Goal: Check status: Check status

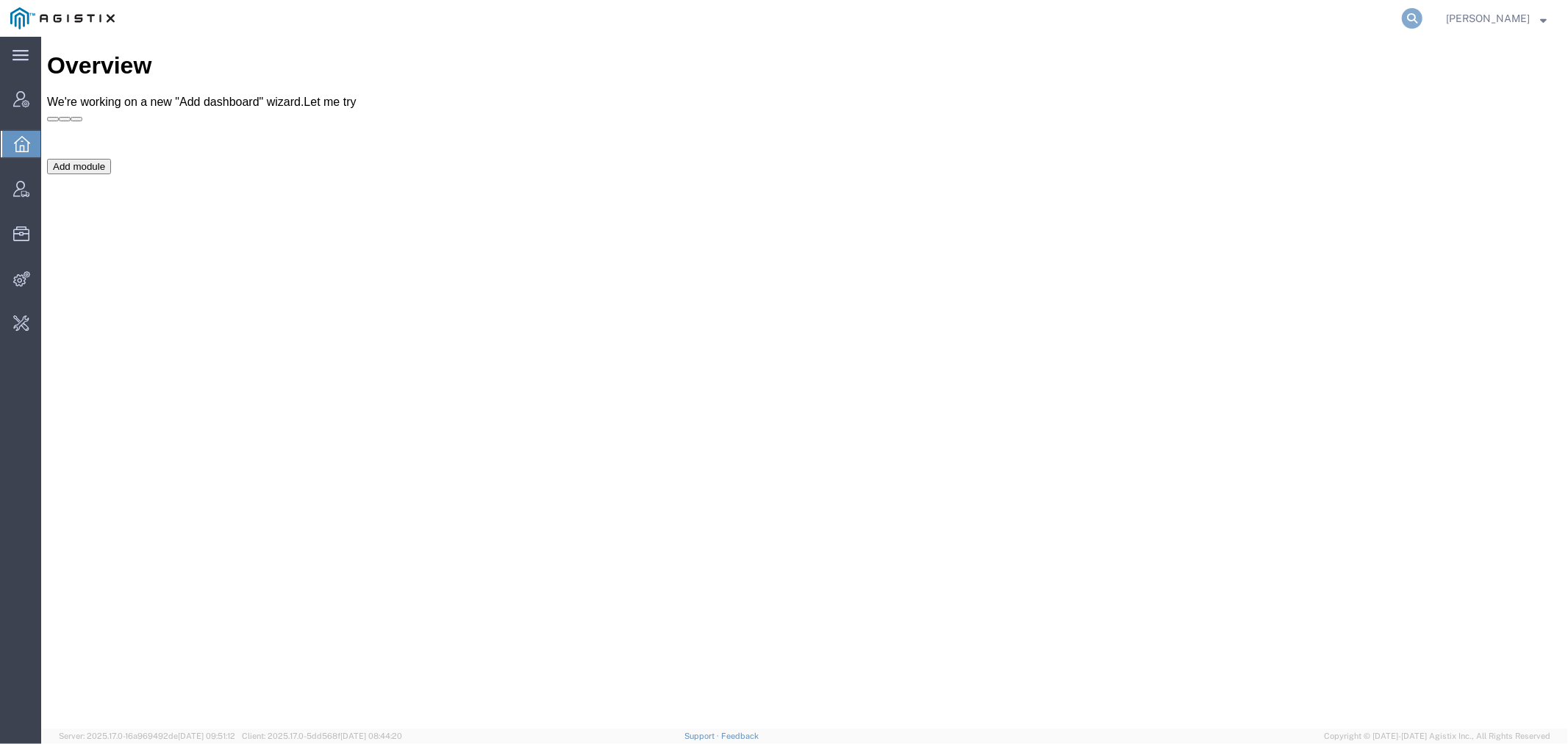
click at [1422, 9] on icon at bounding box center [1411, 18] width 21 height 21
click at [1007, 24] on input "search" at bounding box center [1179, 18] width 447 height 35
paste input "56500793"
type input "56500793"
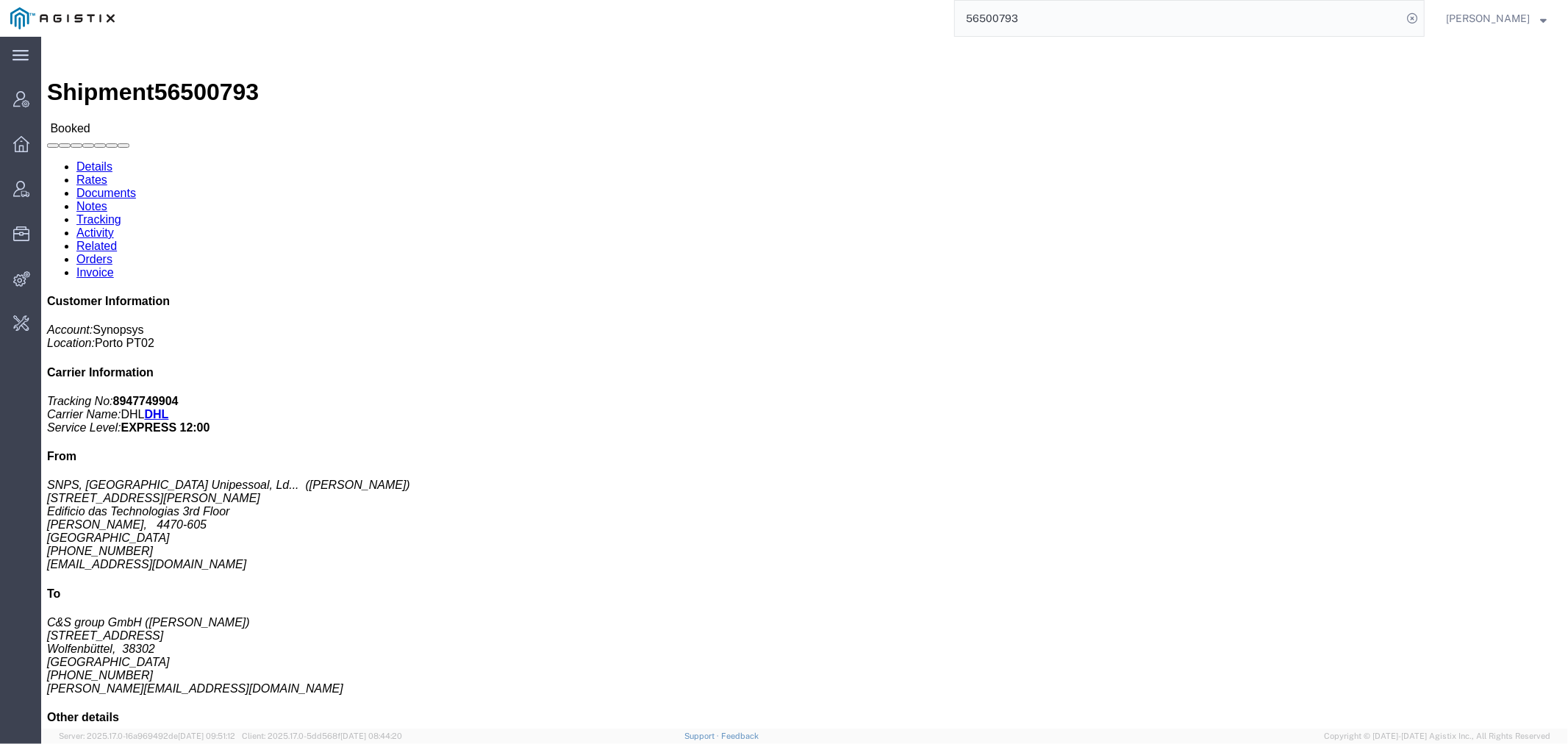
click link "Activity"
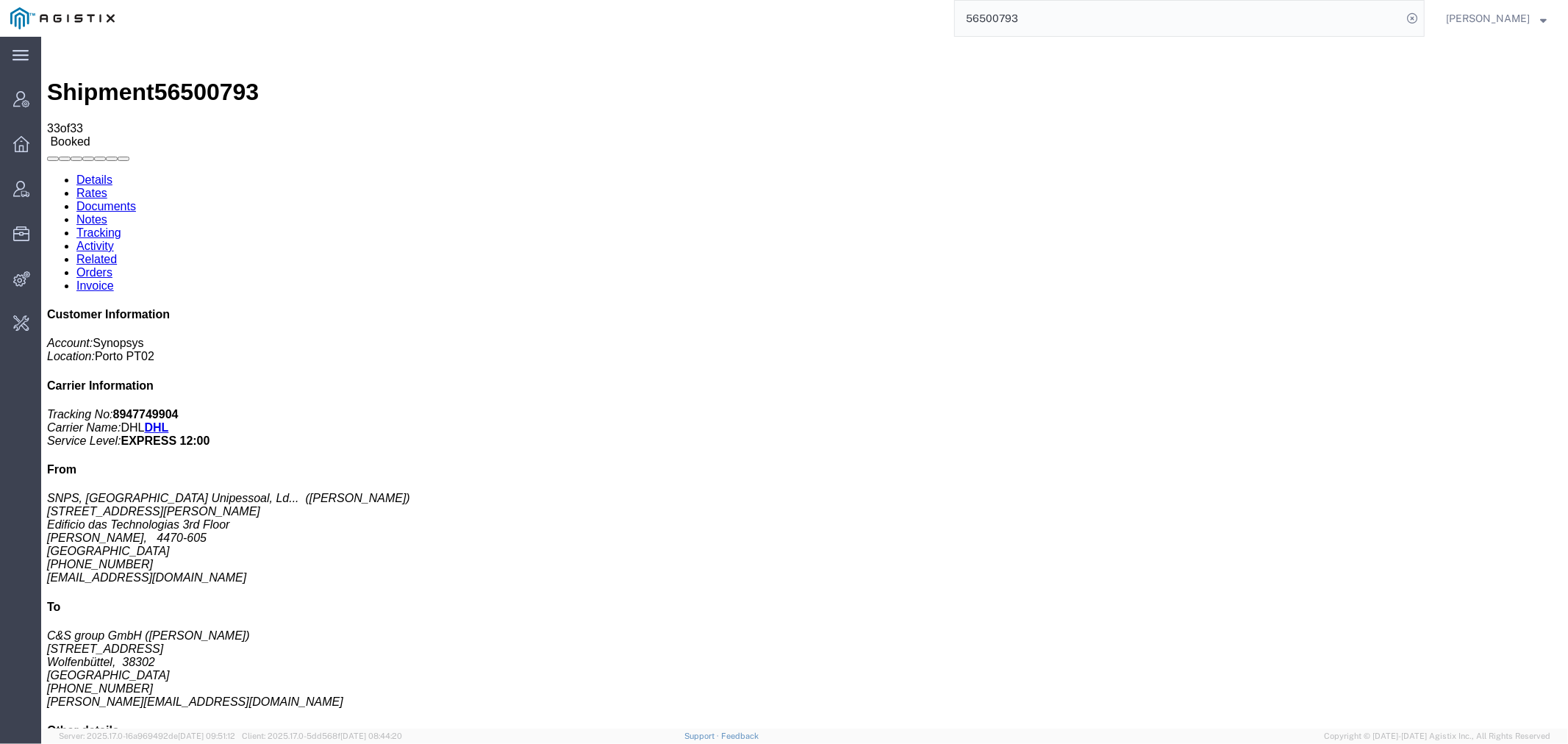
click at [86, 173] on link "Details" at bounding box center [94, 179] width 36 height 12
click address "SNPS, [GEOGRAPHIC_DATA] Unipessoal, Ld... ([PERSON_NAME]) [STREET_ADDRESS][PERS…"
drag, startPoint x: 1430, startPoint y: 280, endPoint x: 1249, endPoint y: 278, distance: 181.0
click div "Customer Information Account: Synopsys Location: [GEOGRAPHIC_DATA] PT02 Carrier…"
copy address "[STREET_ADDRESS][PERSON_NAME]"
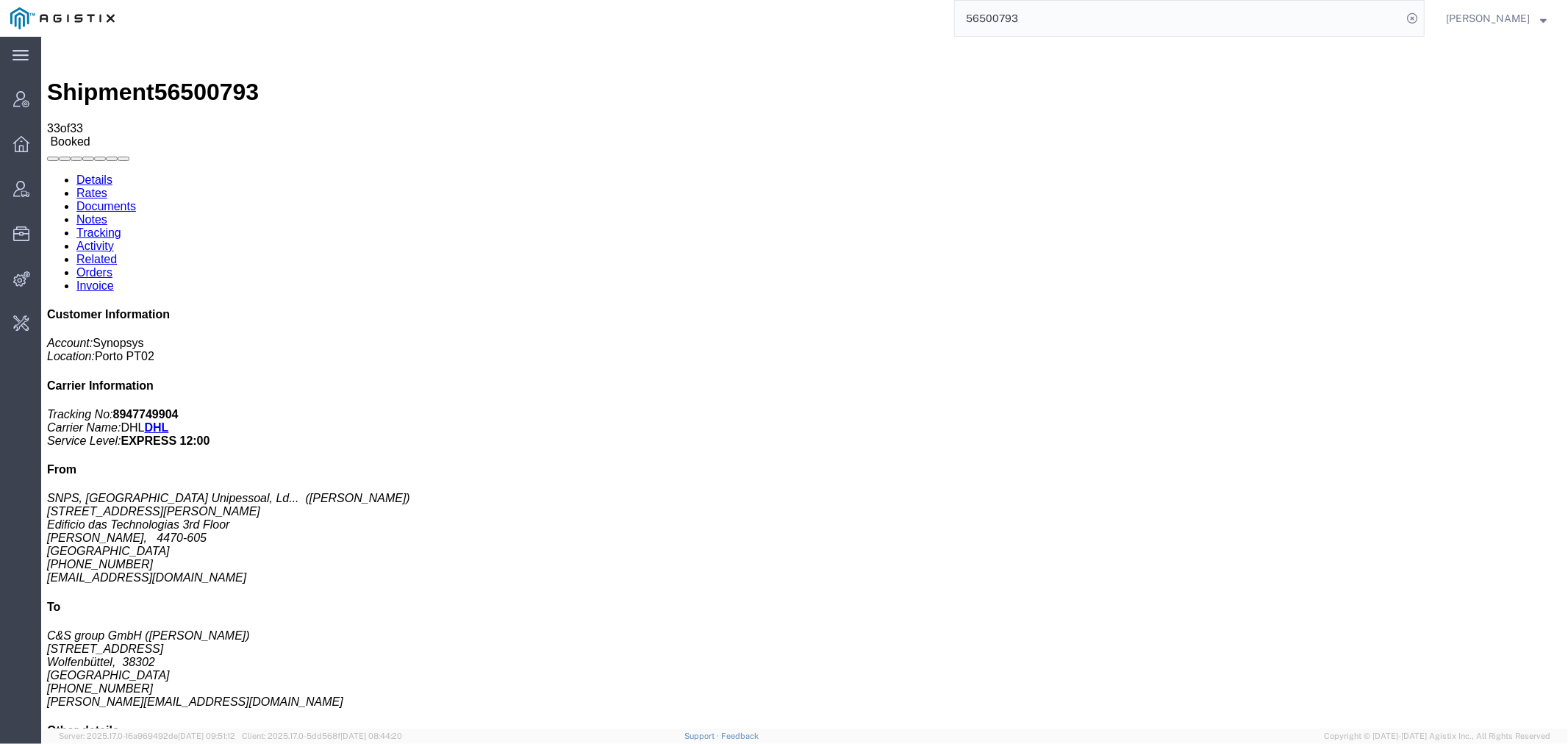
click link "Activity"
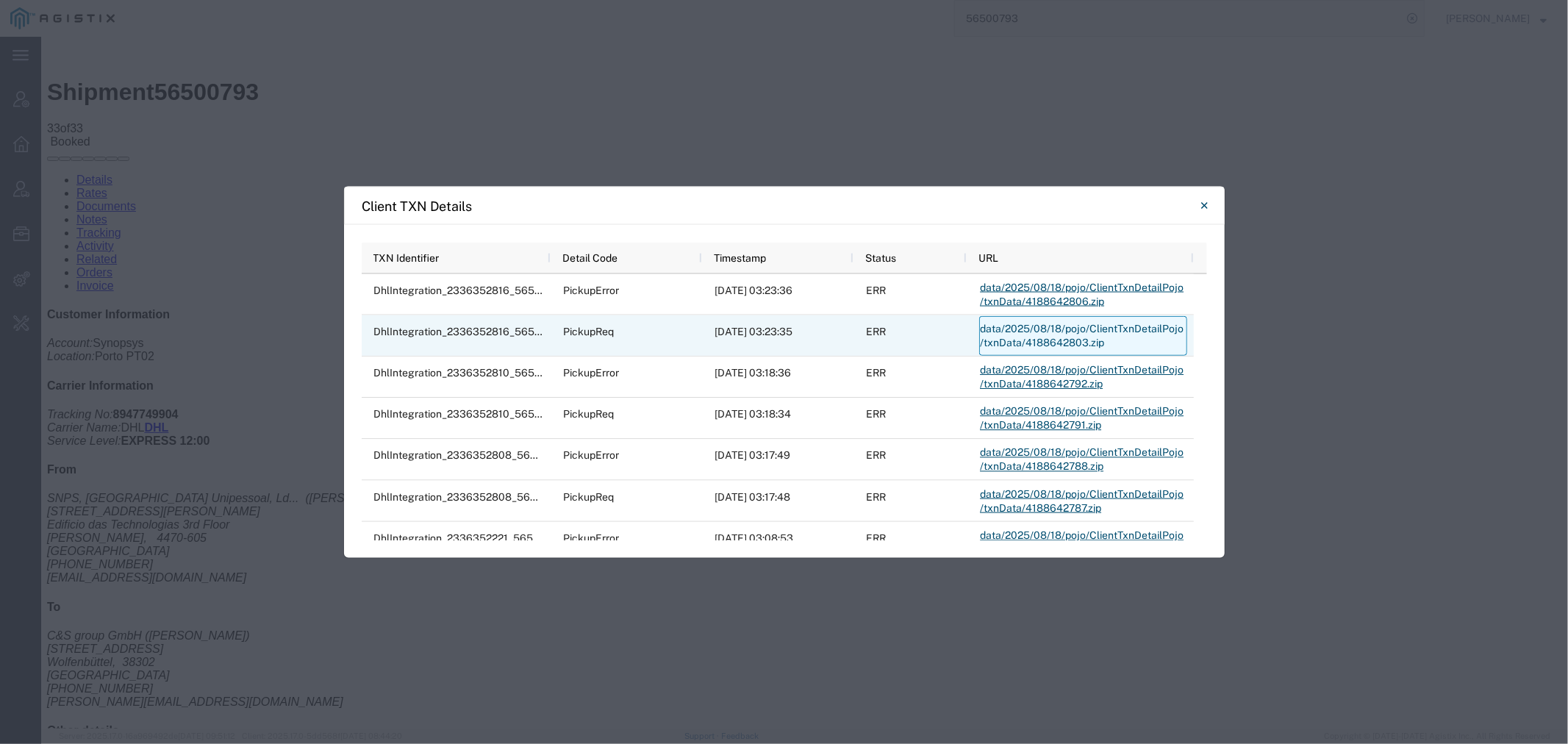
click at [1022, 328] on link "data/2025/08/18/pojo/ClientTxnDetailPojo/txnData/4188642803.zip" at bounding box center [1084, 336] width 208 height 40
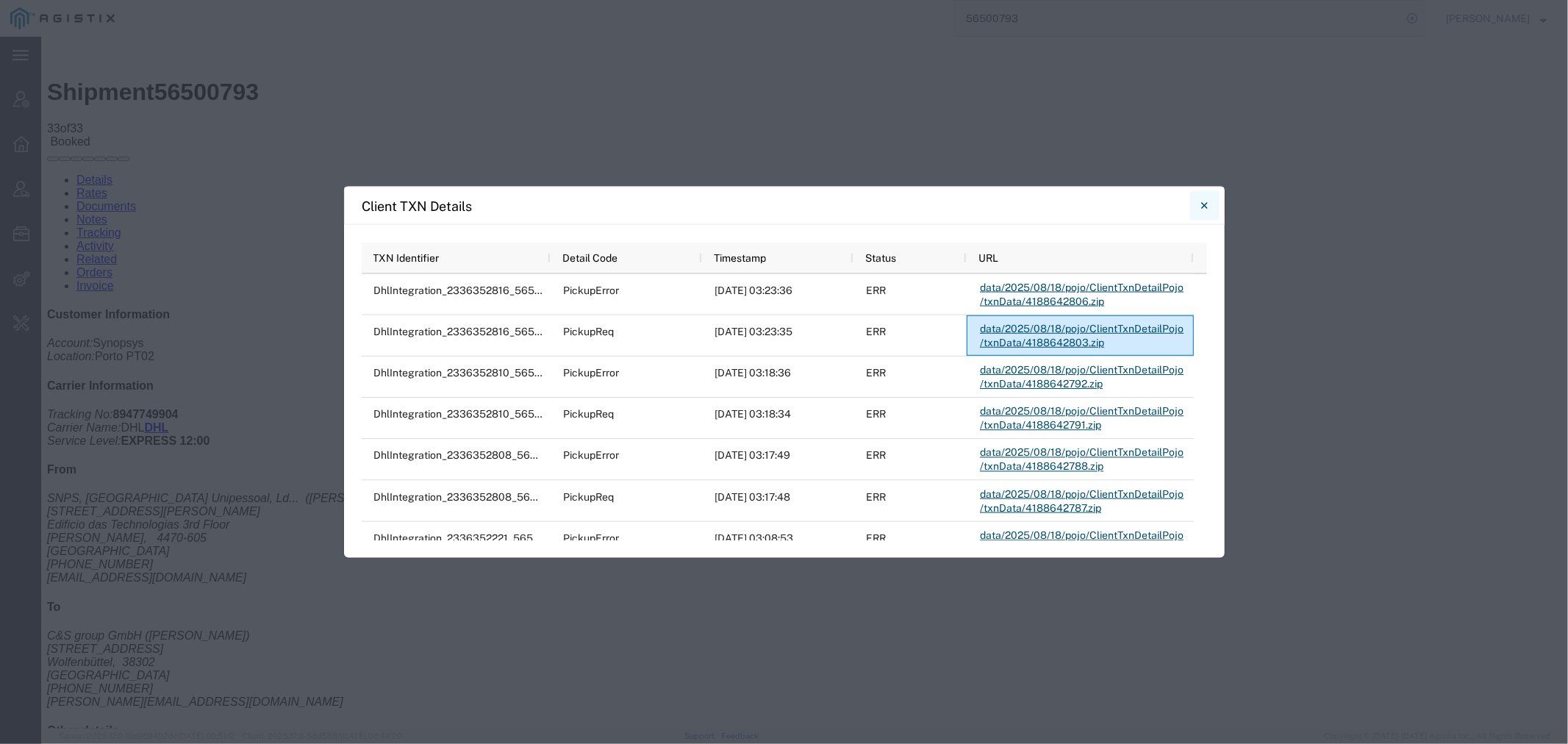
click at [1199, 206] on button "Close" at bounding box center [1205, 205] width 30 height 30
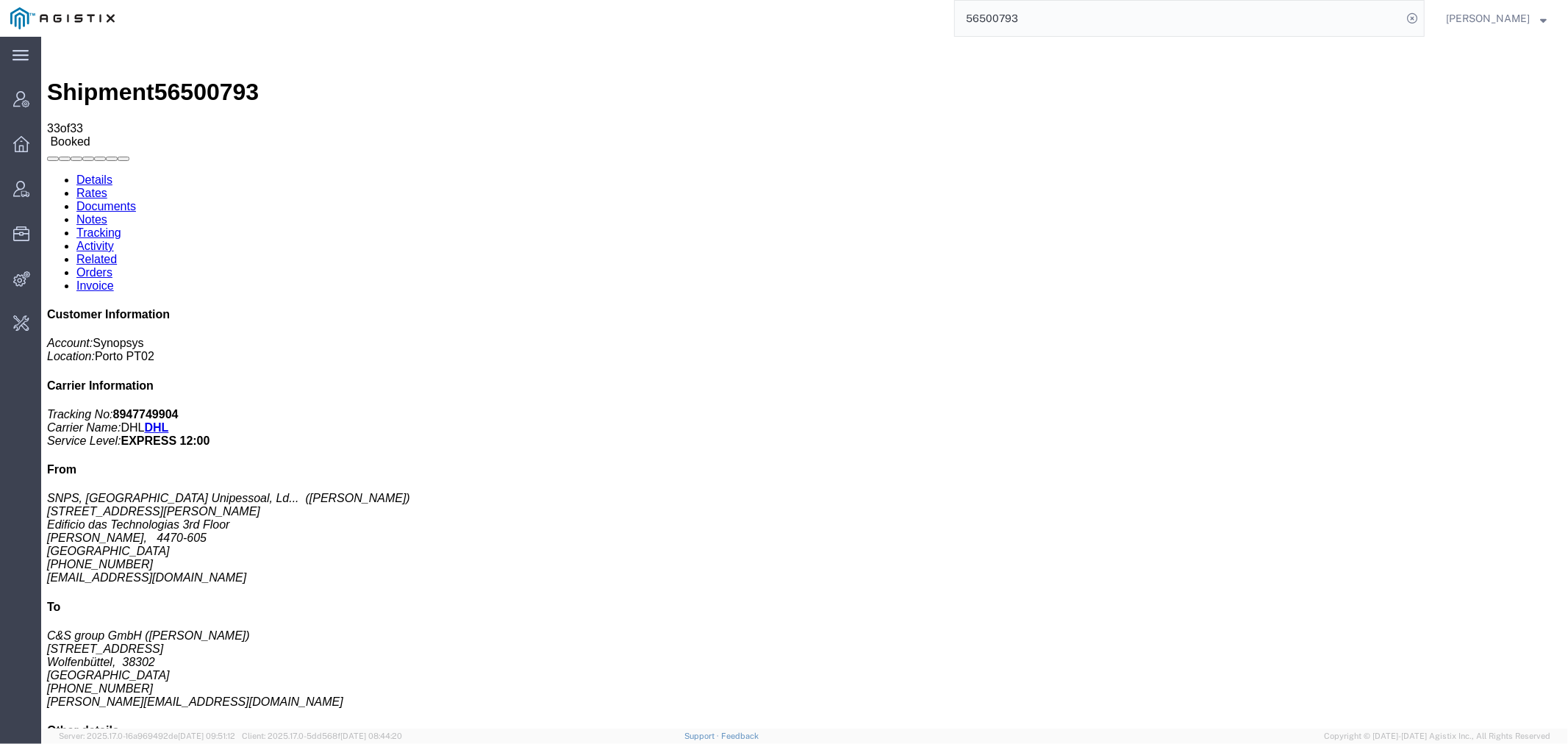
drag, startPoint x: 76, startPoint y: 96, endPoint x: 480, endPoint y: 196, distance: 416.2
click at [76, 173] on link "Details" at bounding box center [94, 179] width 36 height 12
